Goal: Obtain resource: Download file/media

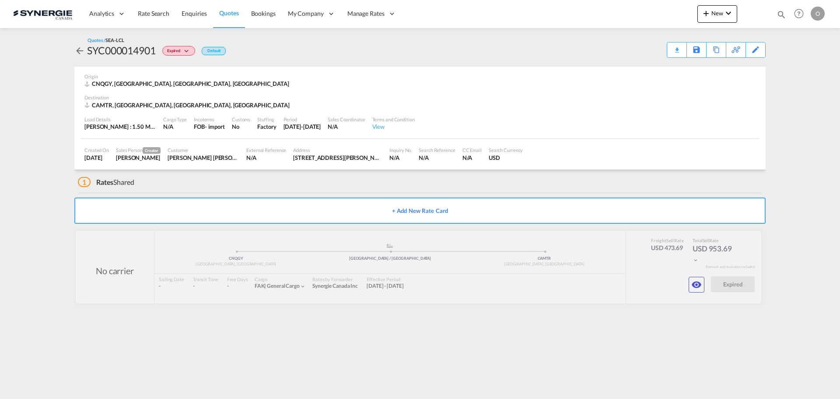
drag, startPoint x: 783, startPoint y: 11, endPoint x: 777, endPoint y: 12, distance: 6.1
click at [783, 11] on md-icon "icon-magnify" at bounding box center [781, 15] width 10 height 10
click at [656, 15] on select "Bookings Quotes Enquiries" at bounding box center [642, 15] width 42 height 16
select select "Quotes"
click at [621, 7] on select "Bookings Quotes Enquiries" at bounding box center [642, 15] width 42 height 16
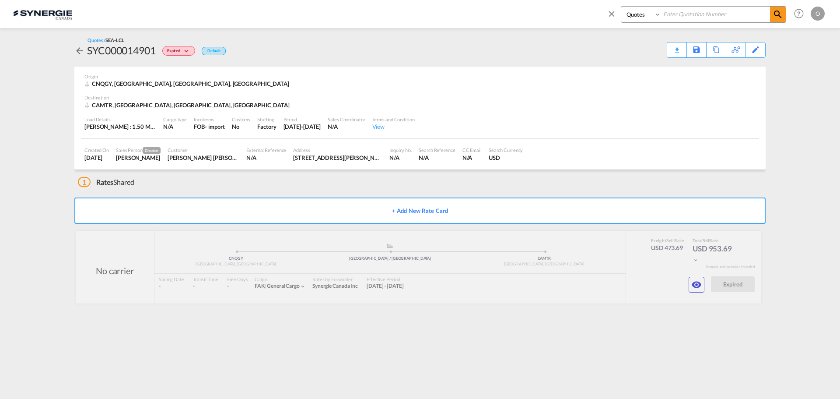
click at [670, 14] on input at bounding box center [715, 14] width 109 height 15
paste input "SYC000014465"
type input "SYC000014465"
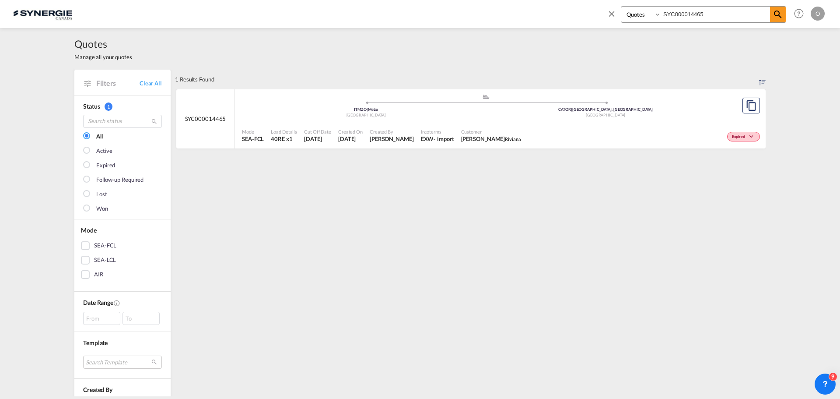
click at [581, 104] on ul ".a{fill:#aaa8ad;} .a{fill:#aaa8ad;} ITMZO | Melzo Italy CATOR | Toronto, ON Can…" at bounding box center [485, 104] width 479 height 4
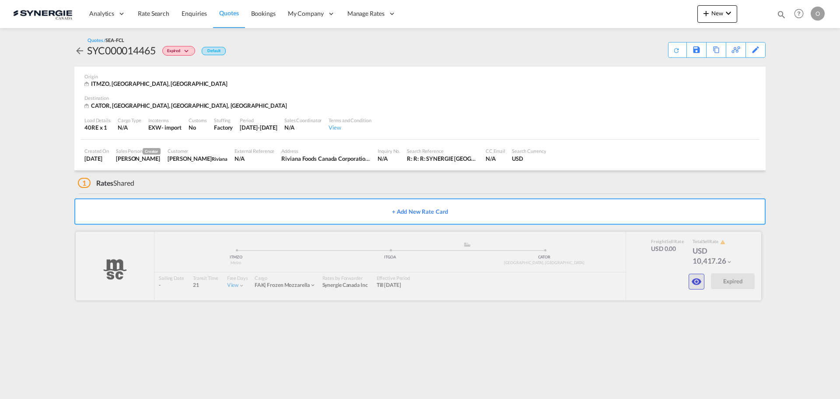
click at [699, 278] on md-icon "icon-eye" at bounding box center [696, 281] width 10 height 10
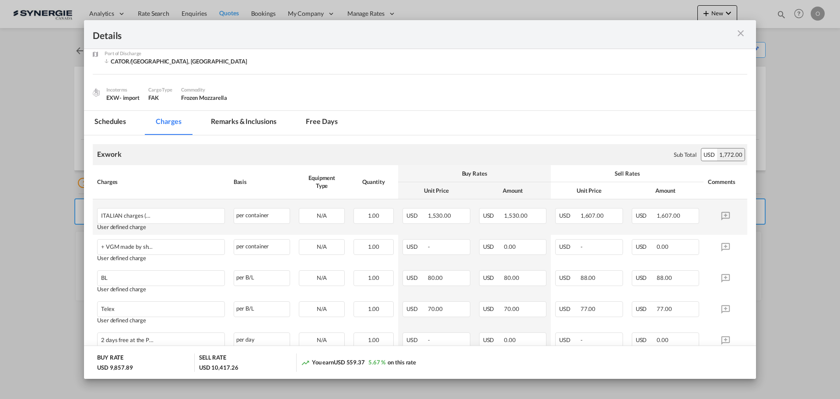
scroll to position [73, 0]
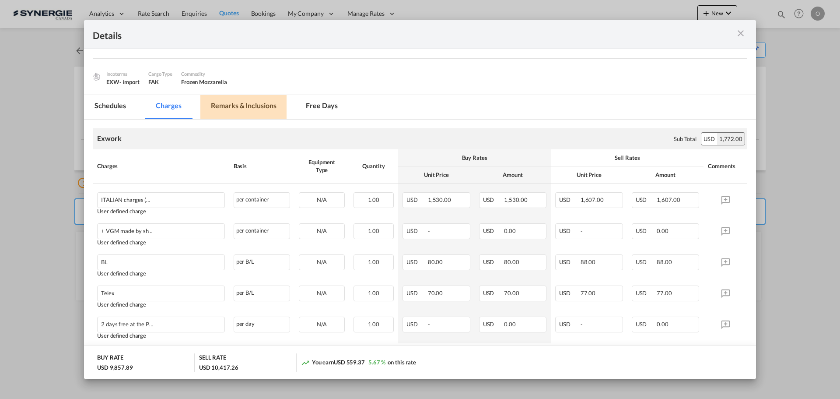
click at [227, 107] on md-tab-item "Remarks & Inclusions" at bounding box center [243, 107] width 86 height 24
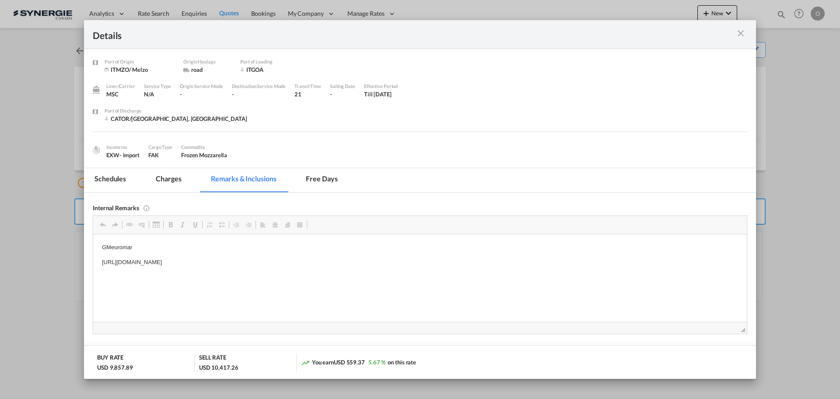
scroll to position [0, 0]
drag, startPoint x: 347, startPoint y: 261, endPoint x: 199, endPoint y: 266, distance: 147.5
drag, startPoint x: 100, startPoint y: 263, endPoint x: 352, endPoint y: 252, distance: 252.2
click at [352, 252] on html "GMeuromar https://app.frontapp.com/open/msg_1hdz6ozz?key=G1UJPbkqlESf3-8LohCLyQ…" at bounding box center [420, 255] width 654 height 42
click at [334, 270] on span "Copy" at bounding box center [340, 270] width 27 height 13
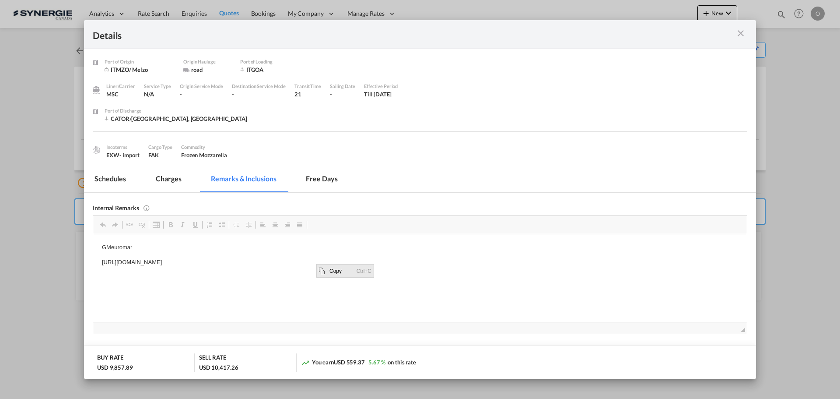
copy p "[URL][DOMAIN_NAME]"
click at [741, 33] on md-icon "icon-close m-3 fg-AAA8AD cursor" at bounding box center [740, 33] width 10 height 10
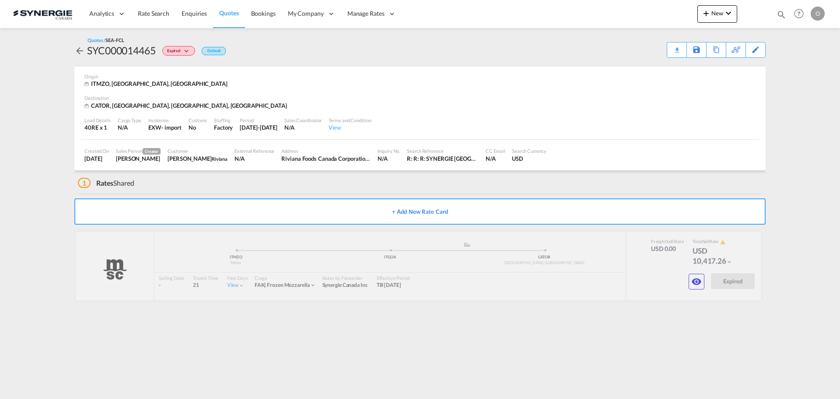
click at [782, 11] on md-icon "icon-magnify" at bounding box center [781, 15] width 10 height 10
click at [647, 21] on select "Bookings Quotes Enquiries" at bounding box center [642, 15] width 42 height 16
select select "Quotes"
click at [621, 7] on select "Bookings Quotes Enquiries" at bounding box center [642, 15] width 42 height 16
click at [711, 20] on input at bounding box center [715, 14] width 109 height 15
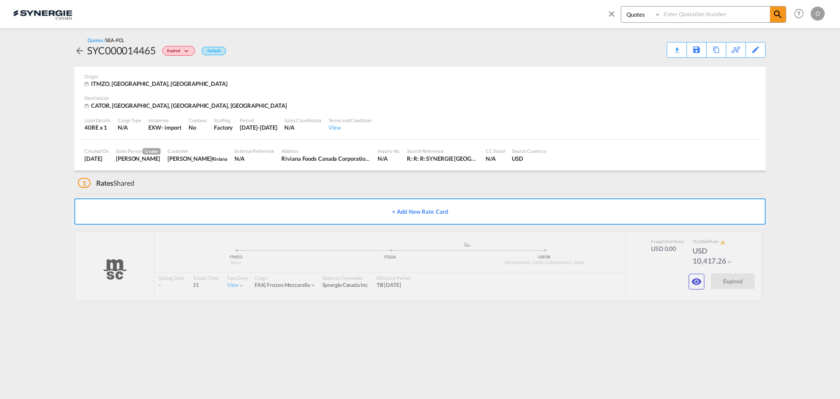
paste input "SYC000014465"
type input "SYC000014465"
click at [783, 11] on span at bounding box center [778, 15] width 16 height 16
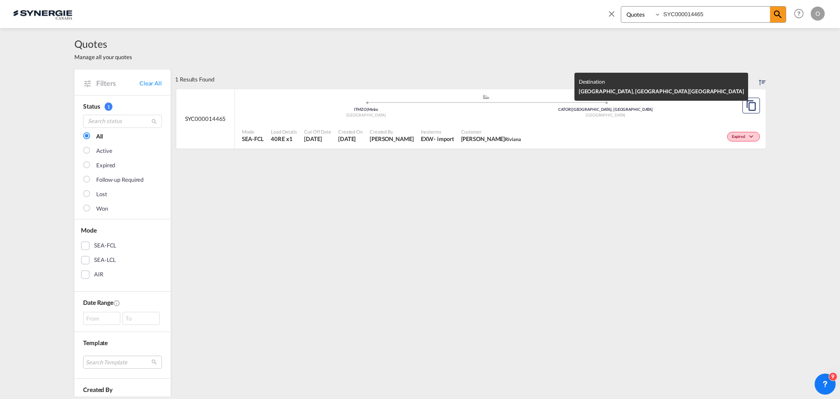
click at [545, 110] on div "CATOR | Toronto, ON" at bounding box center [606, 110] width 240 height 6
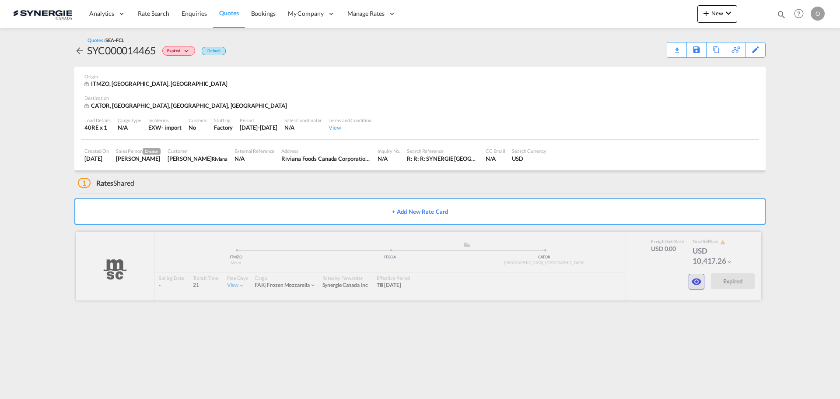
click at [698, 286] on md-icon "icon-eye" at bounding box center [696, 281] width 10 height 10
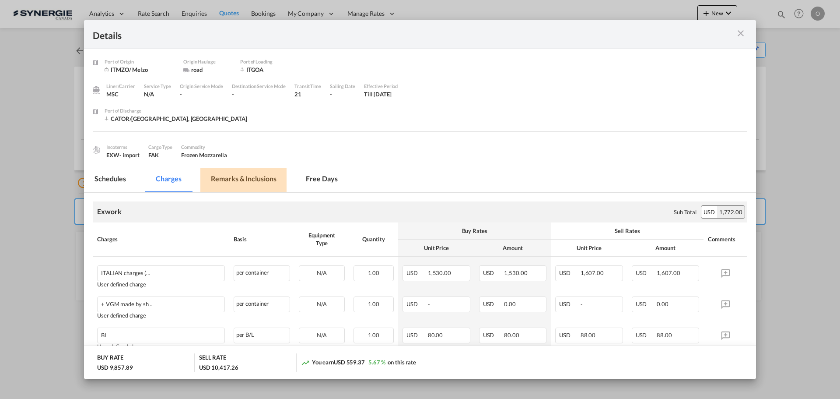
click at [228, 183] on md-tab-item "Remarks & Inclusions" at bounding box center [243, 180] width 86 height 24
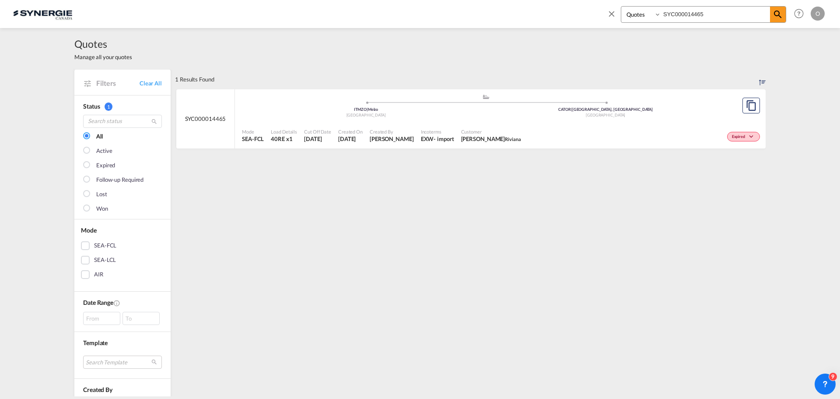
select select "Quotes"
click at [737, 12] on input "SYC000014465" at bounding box center [715, 14] width 109 height 15
type input "SYC000015372"
click at [633, 120] on div ".a{fill:#aaa8ad;} .a{fill:#aaa8ad;} CNSHA | Shanghai, SH China CAMTR | Montreal…" at bounding box center [486, 108] width 488 height 28
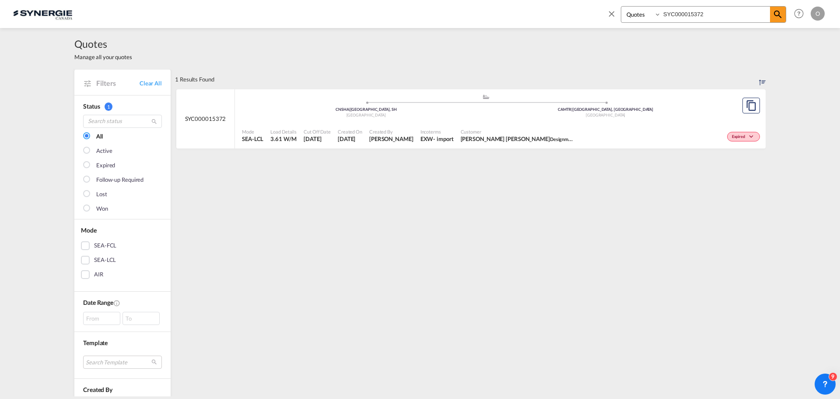
click at [707, 15] on input "SYC000015372" at bounding box center [715, 14] width 109 height 15
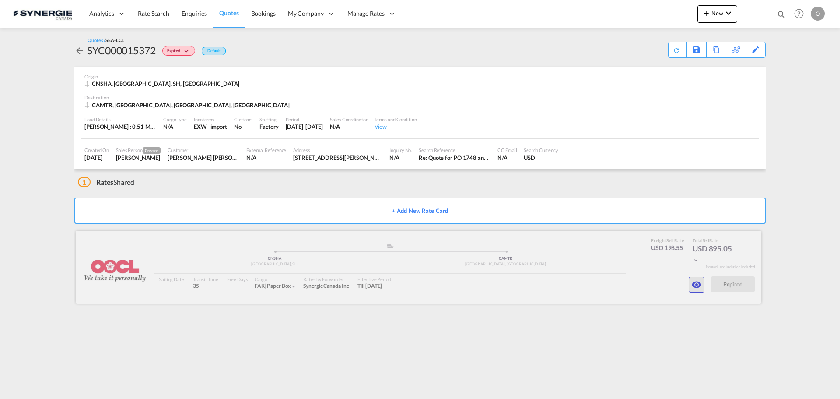
click at [699, 287] on md-icon "icon-eye" at bounding box center [696, 284] width 10 height 10
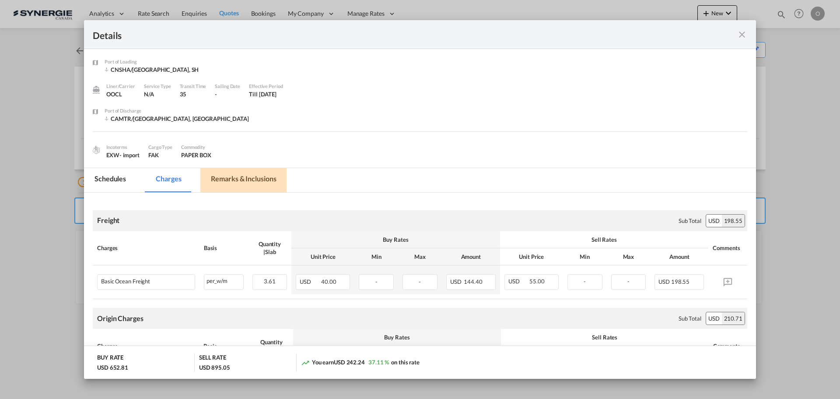
click at [235, 180] on md-tab-item "Remarks & Inclusions" at bounding box center [243, 180] width 86 height 24
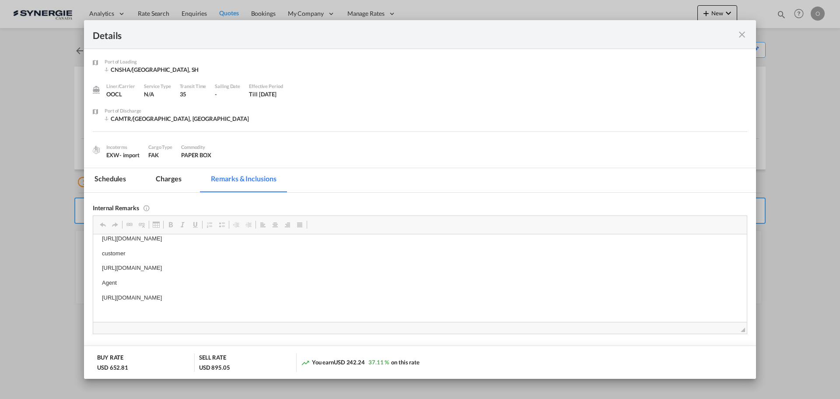
scroll to position [9, 0]
drag, startPoint x: 99, startPoint y: 293, endPoint x: 291, endPoint y: 308, distance: 192.2
click at [356, 314] on p "[URL][DOMAIN_NAME]" at bounding box center [420, 312] width 636 height 9
drag, startPoint x: 351, startPoint y: 310, endPoint x: 99, endPoint y: 294, distance: 252.5
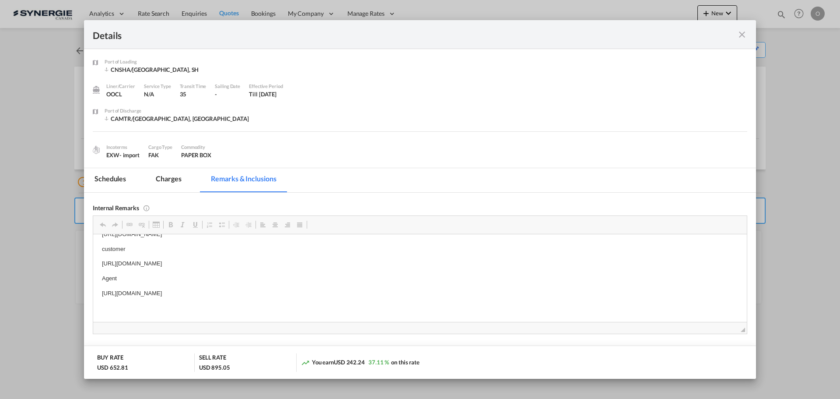
click at [99, 294] on html "snj [URL][DOMAIN_NAME] customer [URL][DOMAIN_NAME] Agent [URL][DOMAIN_NAME]" at bounding box center [420, 263] width 654 height 115
click at [137, 302] on span "Copy" at bounding box center [135, 300] width 27 height 13
copy p "[URL][DOMAIN_NAME]"
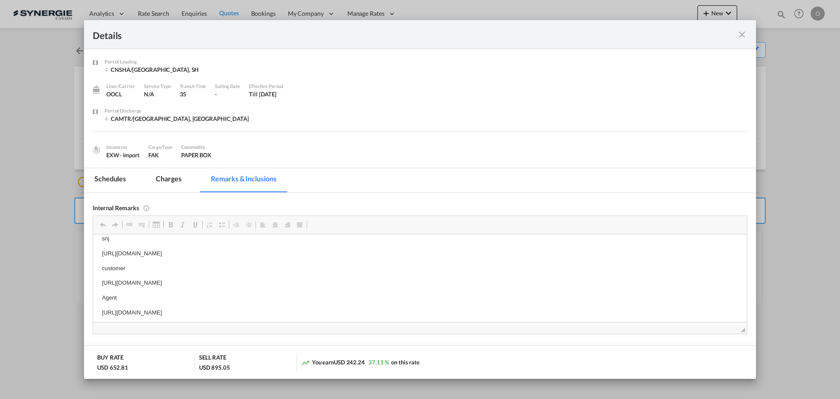
click at [741, 31] on md-icon "icon-close fg-AAA8AD m-0 cursor" at bounding box center [742, 34] width 10 height 10
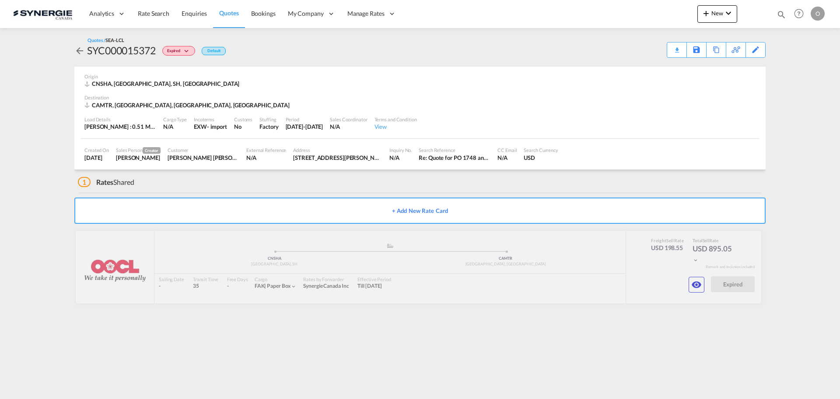
click at [786, 11] on div "Bookings Quotes Enquiries Help Resources Product Release O My Profile Logout" at bounding box center [799, 13] width 56 height 27
click at [783, 12] on md-icon "icon-magnify" at bounding box center [781, 15] width 10 height 10
click at [647, 19] on select "Bookings Quotes Enquiries" at bounding box center [642, 15] width 42 height 16
select select "Quotes"
click at [621, 7] on select "Bookings Quotes Enquiries" at bounding box center [642, 15] width 42 height 16
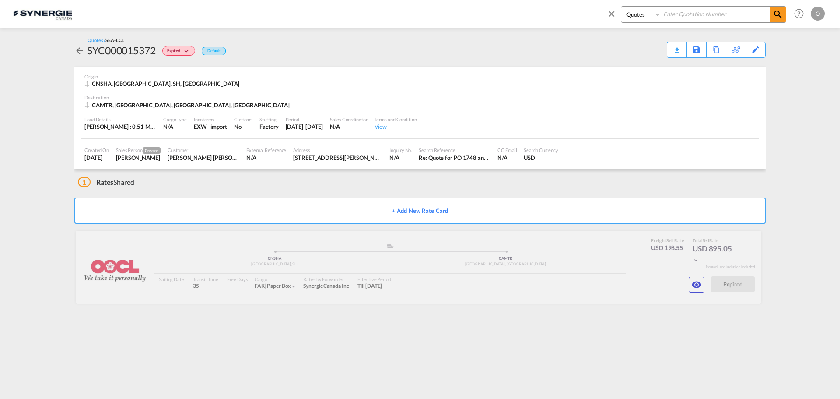
paste input "SYC000014464"
type input "SYC000014464"
click at [787, 8] on div "Bookings Quotes Enquiries SYC000014464 Help Resources Product Release O My Prof…" at bounding box center [714, 13] width 225 height 27
click at [781, 11] on md-icon "icon-magnify" at bounding box center [778, 14] width 10 height 10
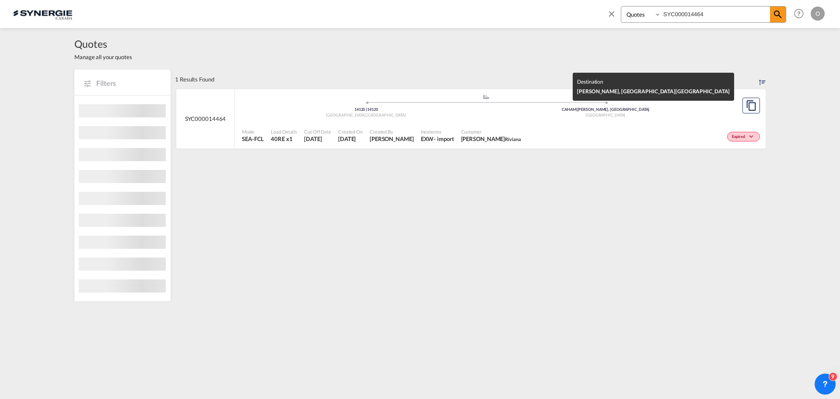
click at [513, 115] on div "Canada" at bounding box center [606, 115] width 240 height 6
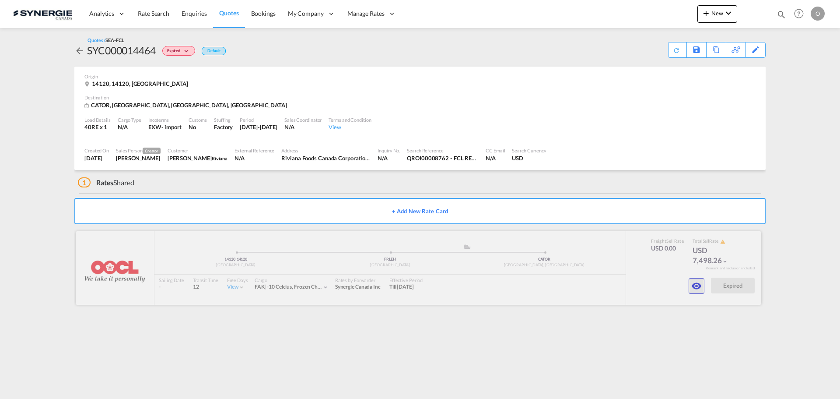
click at [700, 287] on md-icon "icon-eye" at bounding box center [696, 285] width 10 height 10
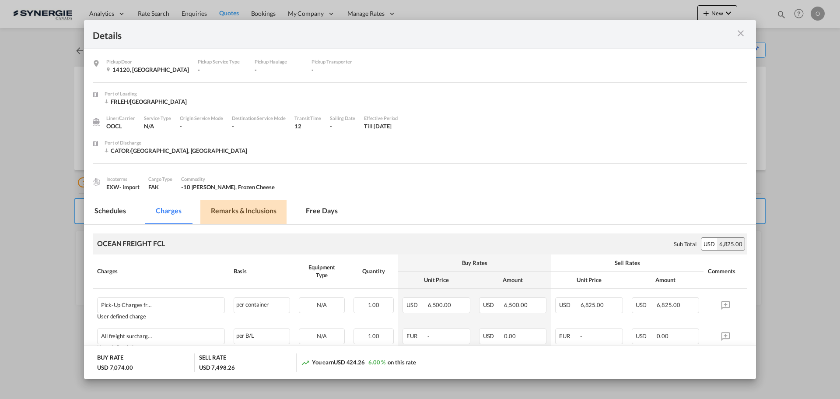
click at [248, 215] on md-tab-item "Remarks & Inclusions" at bounding box center [243, 212] width 86 height 24
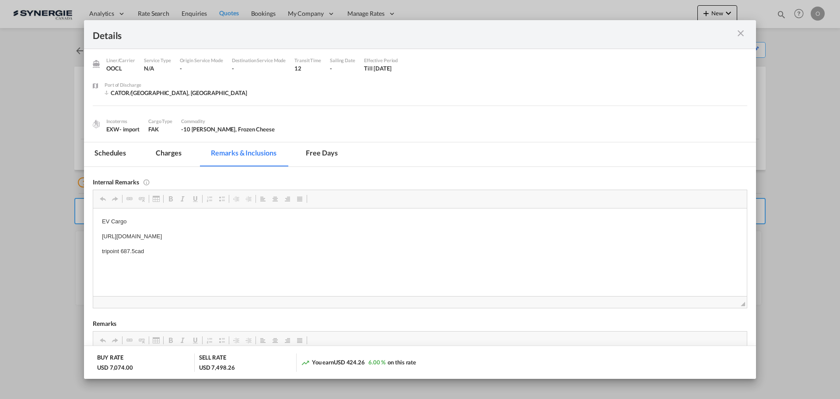
scroll to position [73, 0]
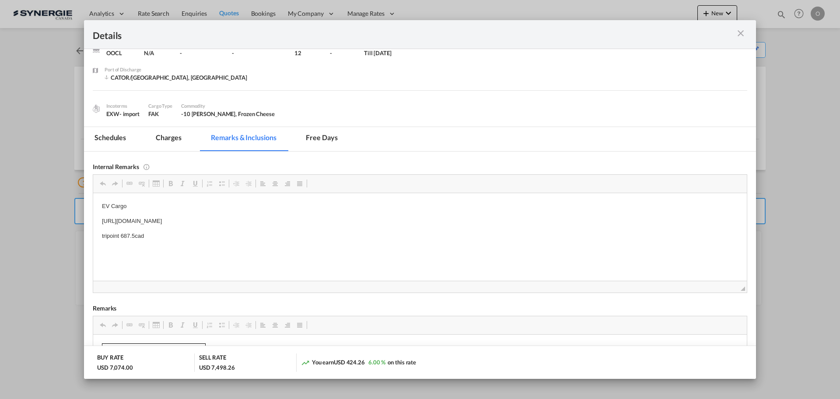
click at [105, 146] on md-tab-item "Schedules" at bounding box center [110, 139] width 52 height 24
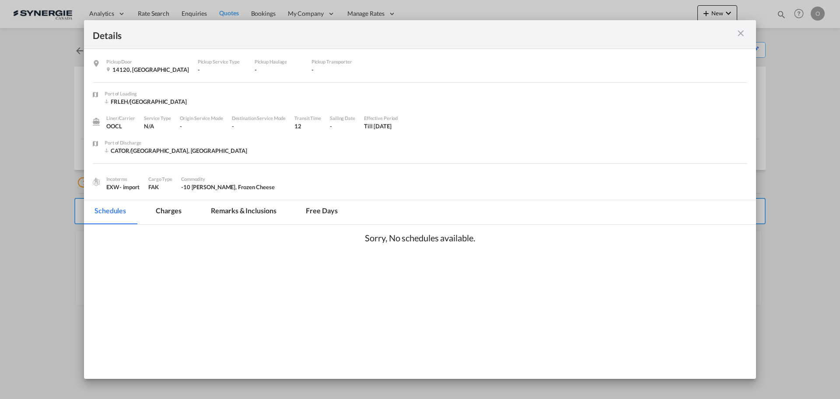
scroll to position [0, 0]
click at [741, 35] on md-icon "icon-close m-3 fg-AAA8AD cursor" at bounding box center [740, 33] width 10 height 10
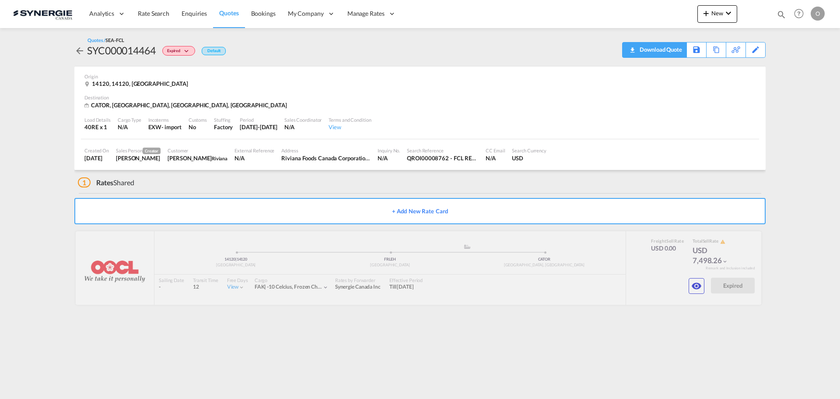
click at [669, 49] on div "Download Quote" at bounding box center [659, 49] width 45 height 14
click at [666, 51] on div "Quotes / SEA-FCL SYC000014464 Expired Default Download Quote Save As Template C…" at bounding box center [419, 47] width 691 height 21
click at [668, 51] on div "Download Quote" at bounding box center [659, 49] width 45 height 14
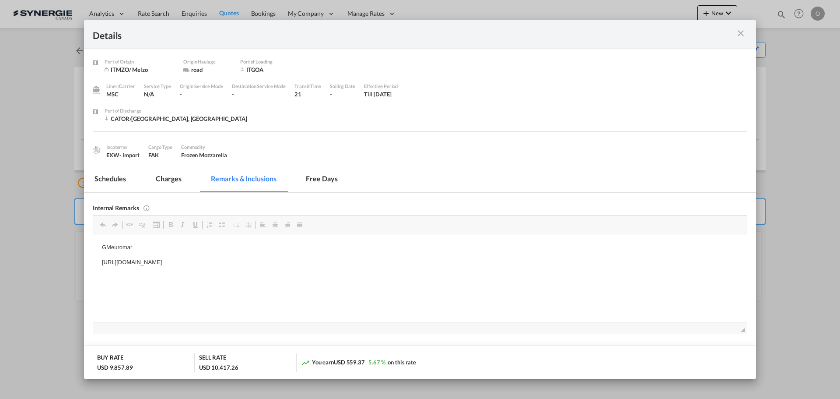
click at [739, 30] on md-icon "icon-close m-3 fg-AAA8AD cursor" at bounding box center [740, 33] width 10 height 10
